Goal: Information Seeking & Learning: Learn about a topic

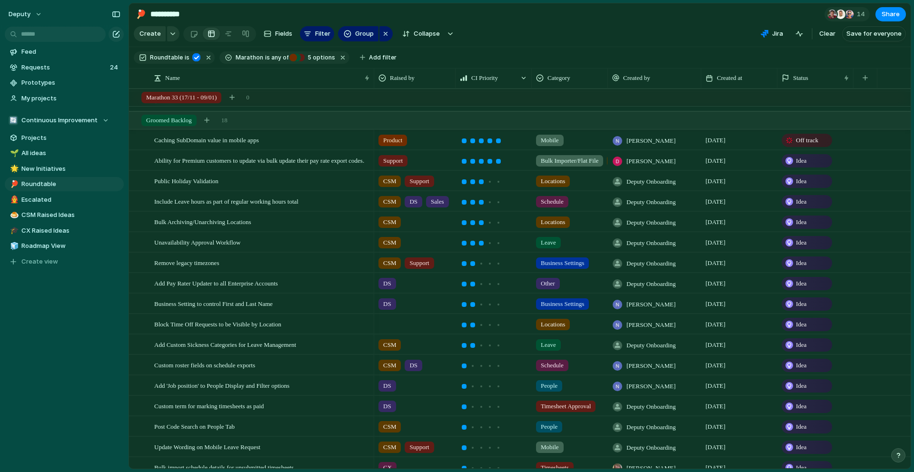
scroll to position [419, 0]
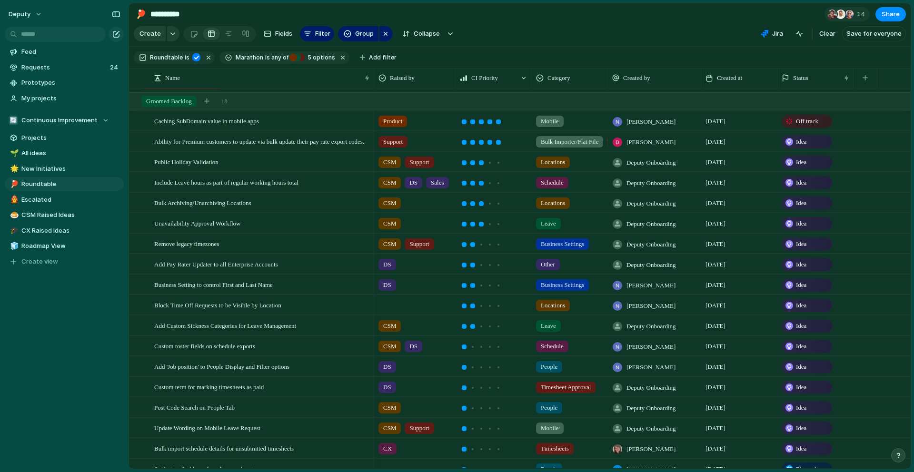
click at [387, 305] on div at bounding box center [415, 304] width 80 height 16
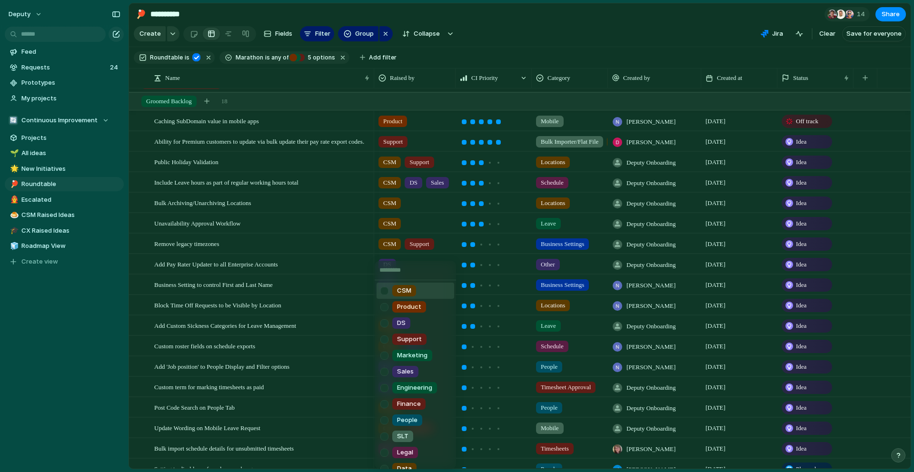
click at [412, 287] on div "CSM" at bounding box center [404, 290] width 24 height 11
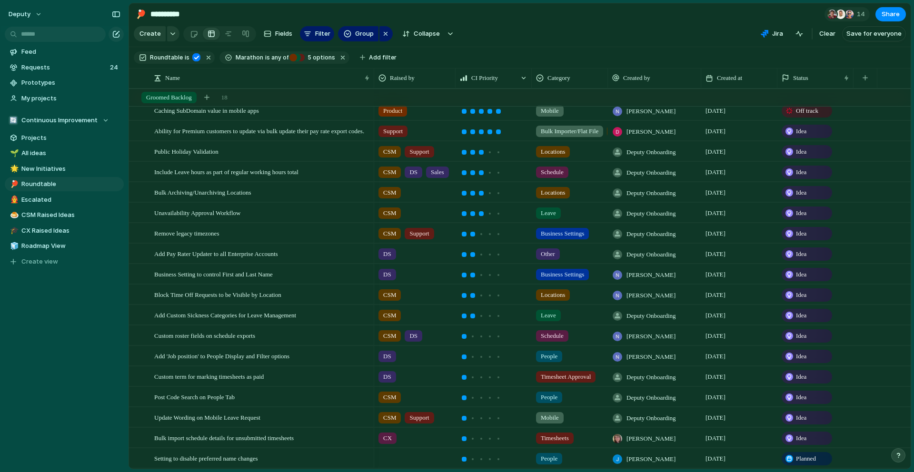
click at [640, 256] on span "Deputy Onboarding" at bounding box center [651, 255] width 50 height 10
